Goal: Task Accomplishment & Management: Manage account settings

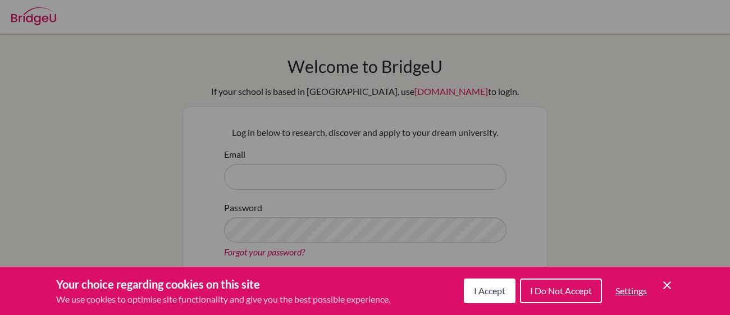
click at [491, 280] on button "I Accept" at bounding box center [490, 291] width 52 height 25
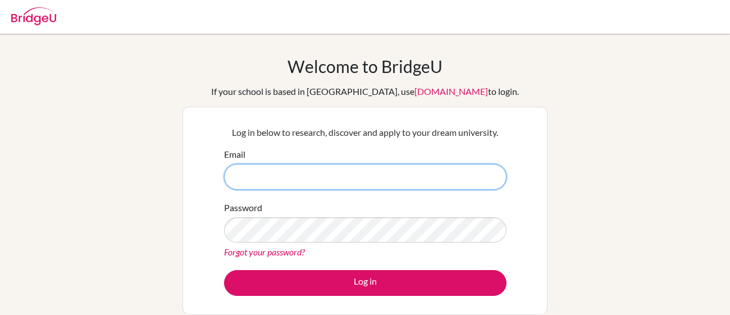
click at [369, 166] on input "Email" at bounding box center [365, 177] width 283 height 26
type input "carsonhumphries@topamail.com"
drag, startPoint x: 352, startPoint y: 170, endPoint x: 58, endPoint y: 136, distance: 295.7
click at [58, 136] on div "Welcome to BridgeU If your school is based in China, use app.bridge-u.com.cn to…" at bounding box center [365, 239] width 730 height 367
type input "carsonjhumphries@icloud.com"
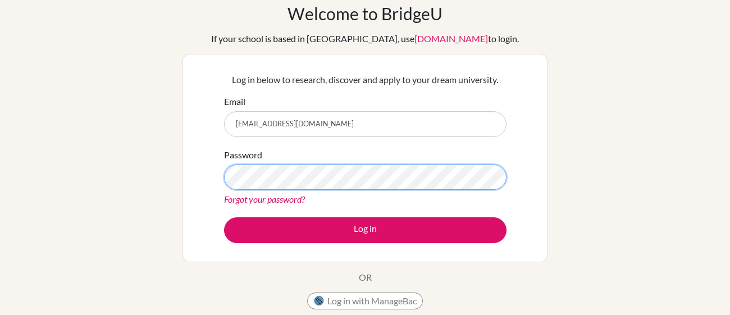
scroll to position [55, 0]
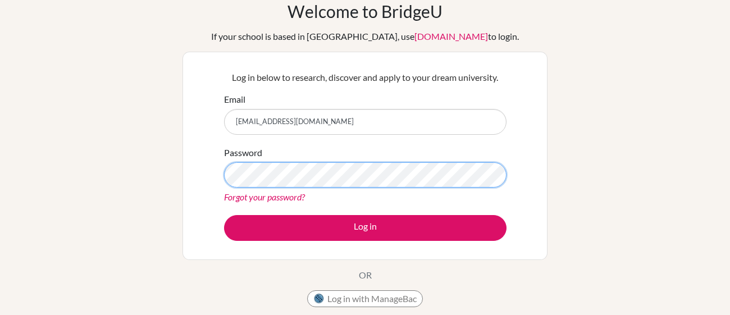
click at [224, 215] on button "Log in" at bounding box center [365, 228] width 283 height 26
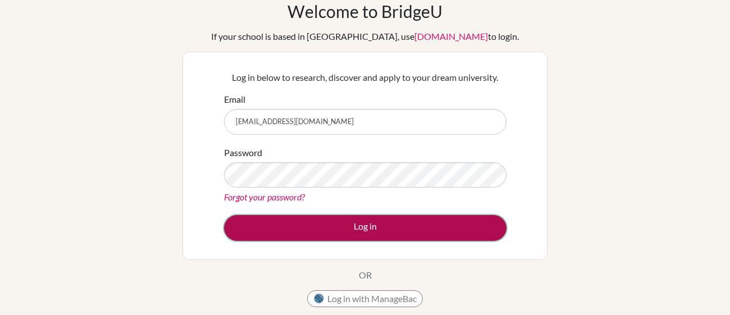
click at [352, 231] on button "Log in" at bounding box center [365, 228] width 283 height 26
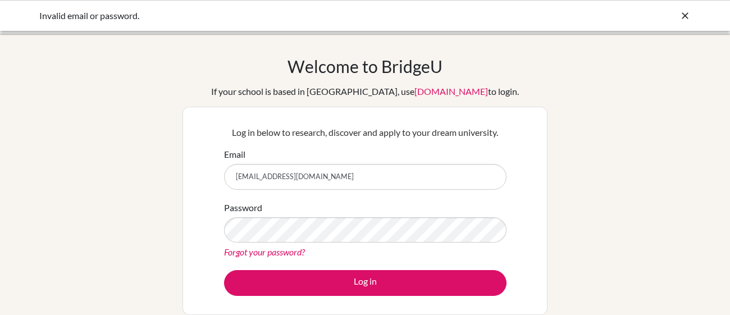
click at [297, 248] on link "Forgot your password?" at bounding box center [264, 252] width 81 height 11
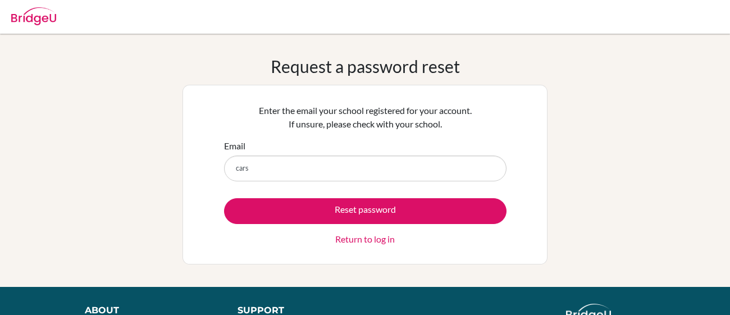
type input "[EMAIL_ADDRESS][DOMAIN_NAME]"
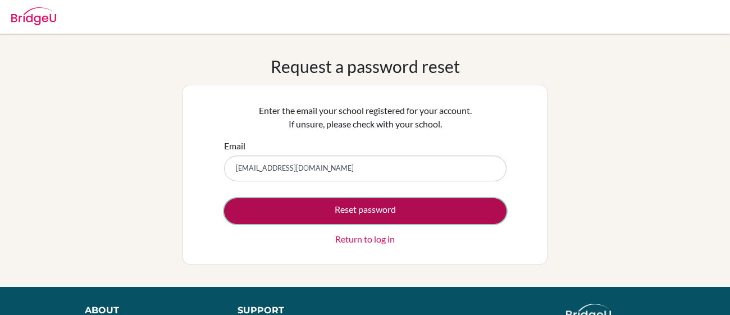
click at [350, 215] on button "Reset password" at bounding box center [365, 211] width 283 height 26
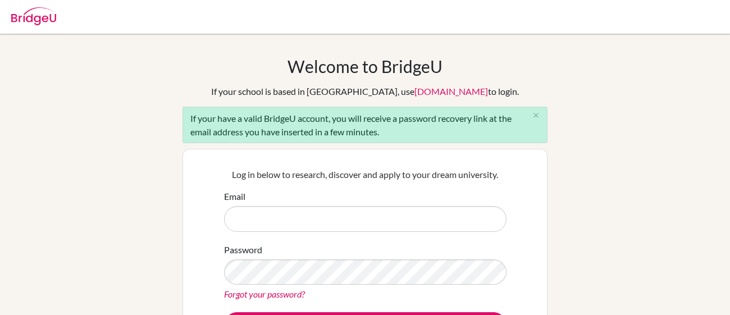
click at [28, 9] on img at bounding box center [33, 16] width 45 height 18
